Goal: Find specific page/section

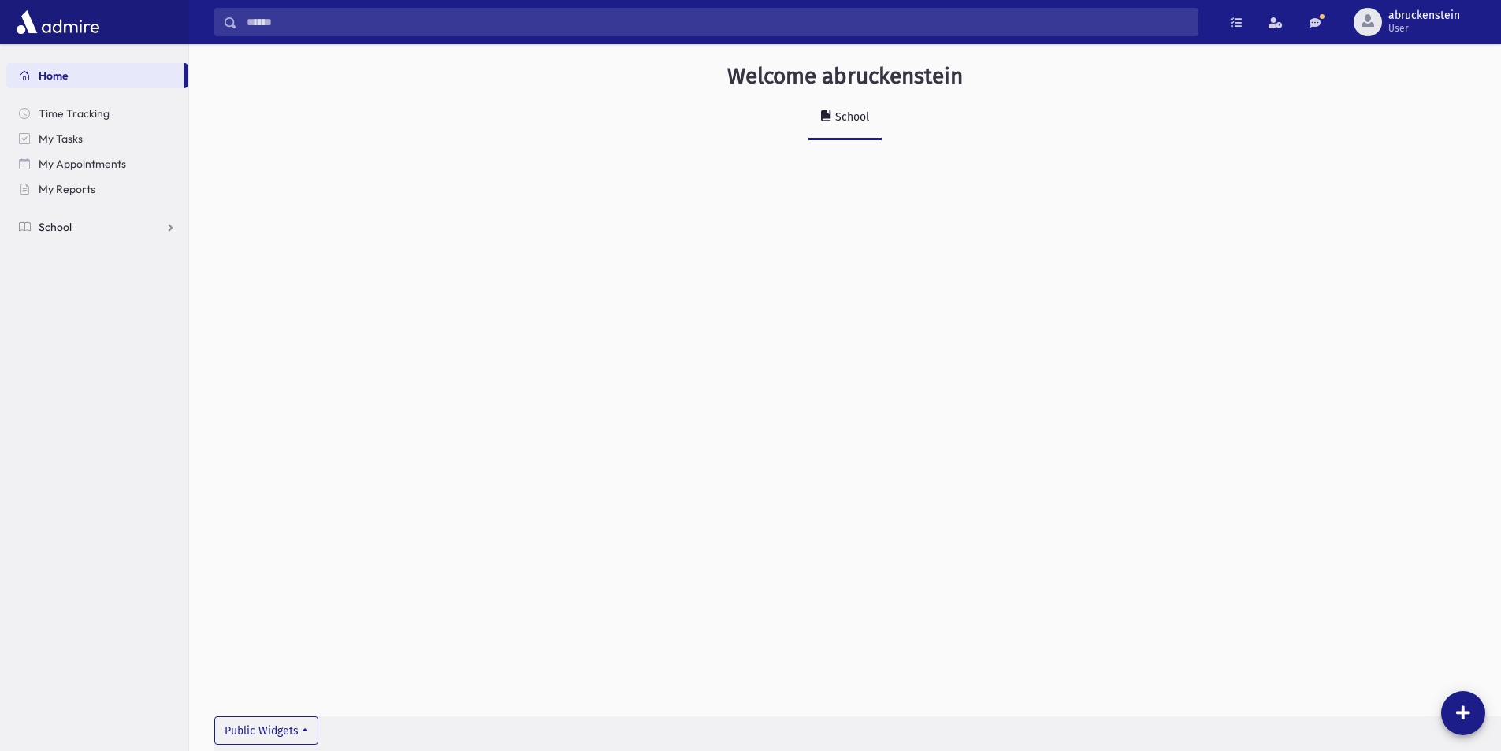
click at [80, 232] on link "School" at bounding box center [97, 226] width 182 height 25
click at [92, 277] on span "Attendance" at bounding box center [76, 277] width 58 height 14
click at [107, 309] on link "Entry" at bounding box center [97, 302] width 182 height 25
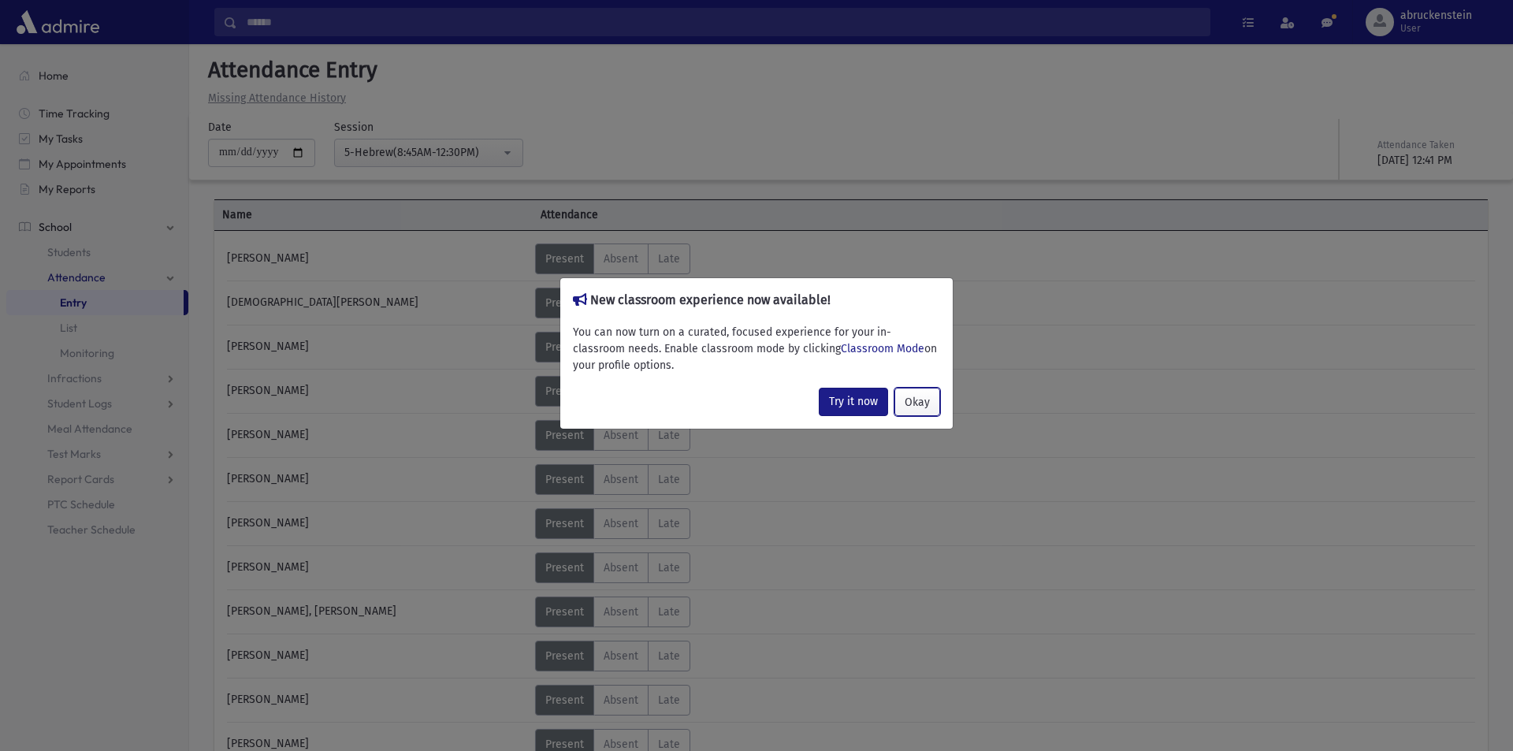
click at [915, 400] on button "Okay" at bounding box center [917, 402] width 46 height 28
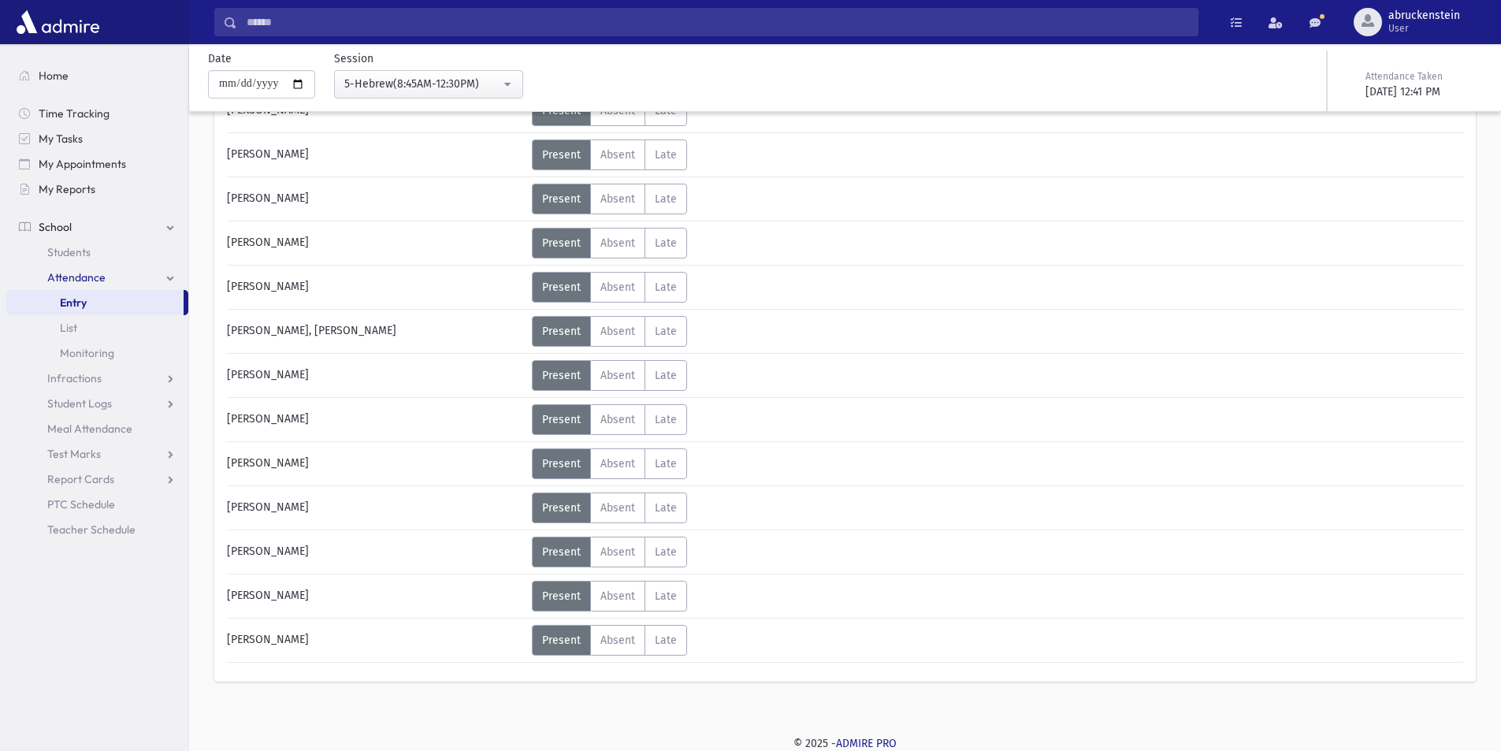
scroll to position [281, 0]
click at [1438, 12] on span "abruckenstein" at bounding box center [1424, 15] width 72 height 13
click at [1420, 79] on link "Change Password" at bounding box center [1403, 72] width 126 height 29
